Goal: Use online tool/utility: Utilize a website feature to perform a specific function

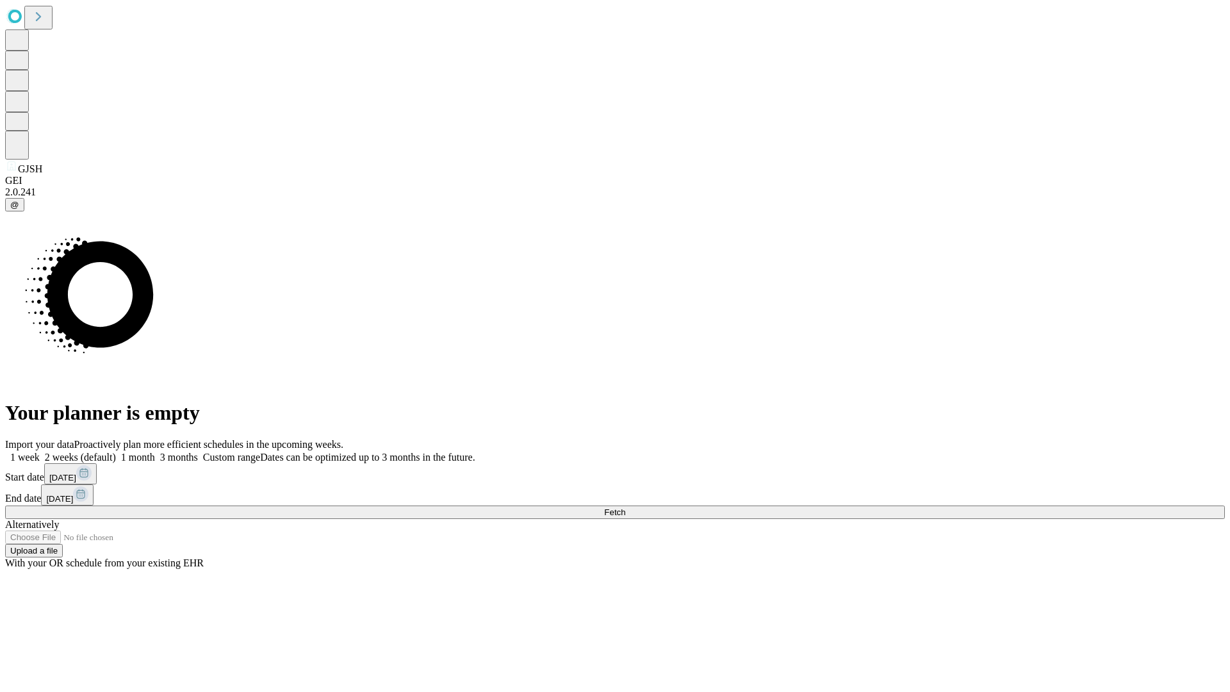
click at [625, 507] on span "Fetch" at bounding box center [614, 512] width 21 height 10
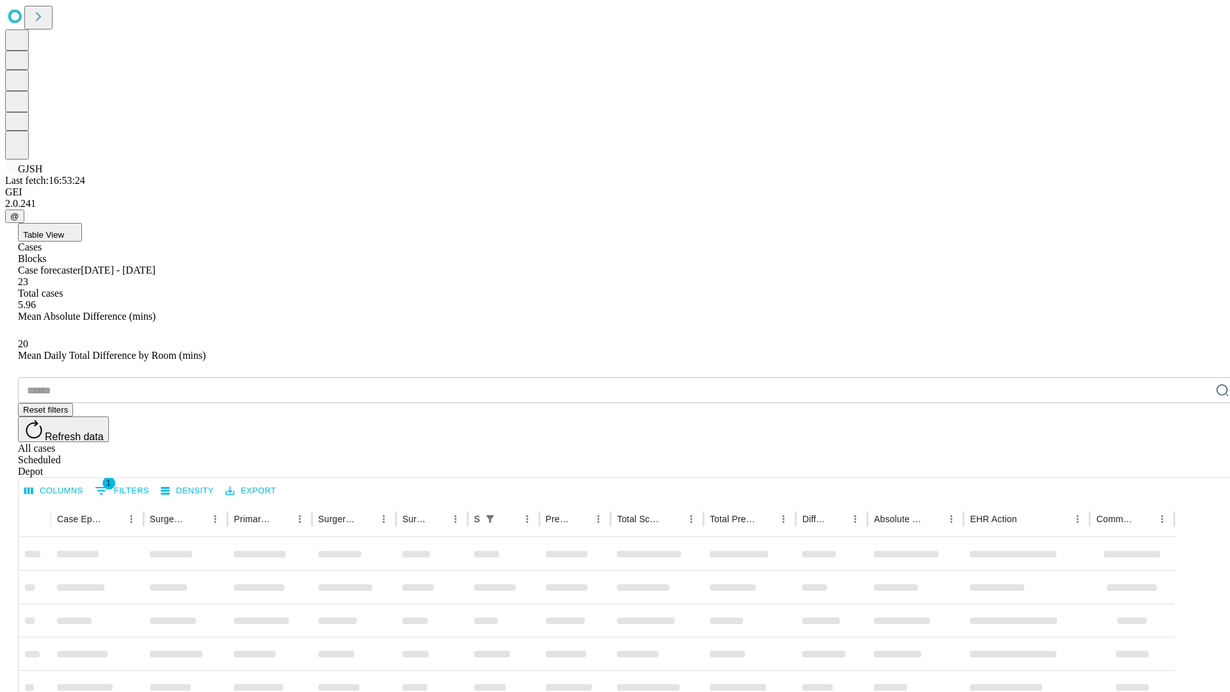
click at [64, 230] on span "Table View" at bounding box center [43, 235] width 41 height 10
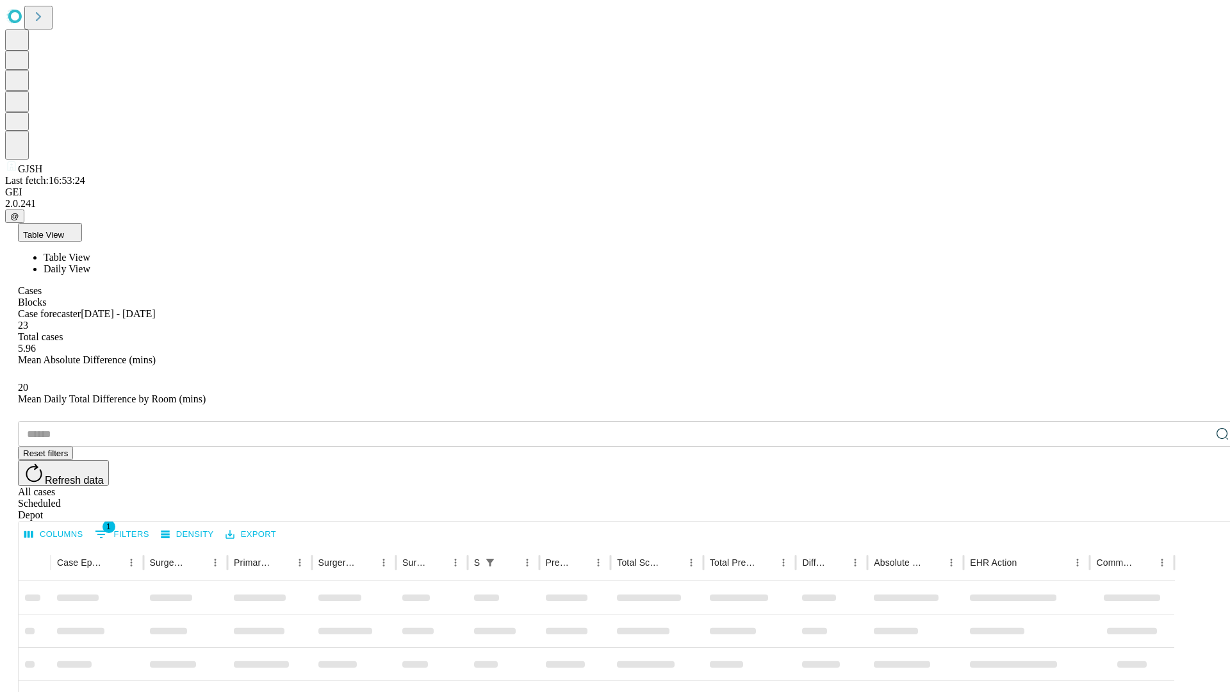
click at [90, 263] on span "Daily View" at bounding box center [67, 268] width 47 height 11
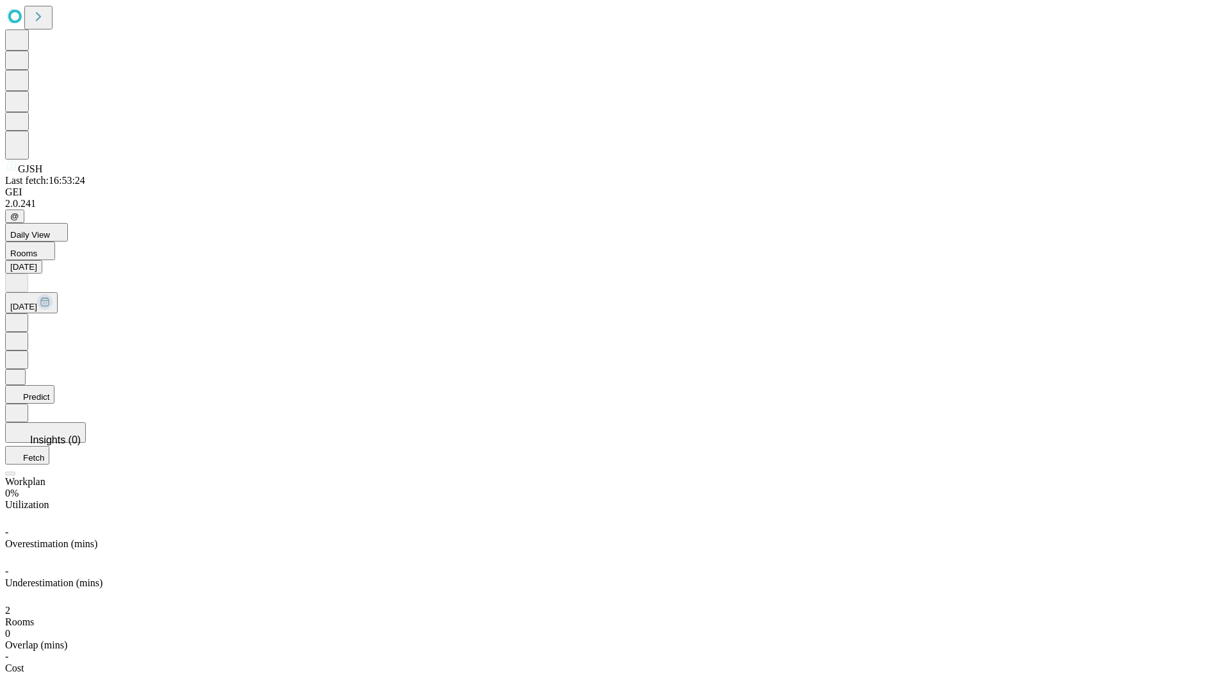
click at [54, 385] on button "Predict" at bounding box center [29, 394] width 49 height 19
